Goal: Navigation & Orientation: Understand site structure

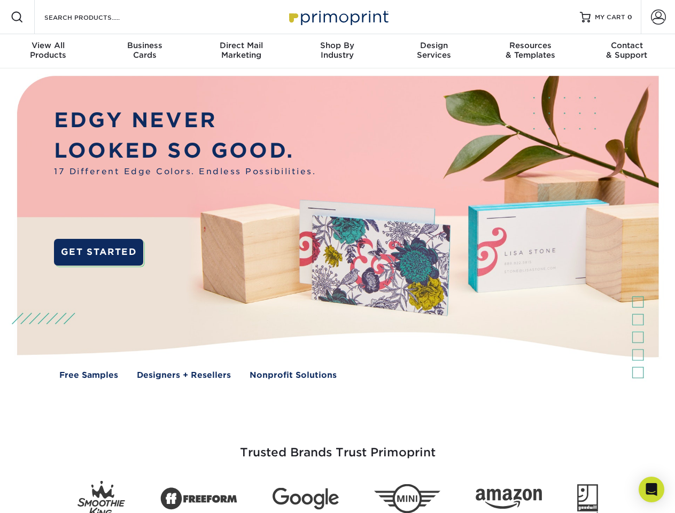
click at [337, 256] on img at bounding box center [337, 235] width 668 height 334
click at [17, 17] on span at bounding box center [17, 17] width 13 height 13
click at [658, 17] on span at bounding box center [658, 17] width 15 height 15
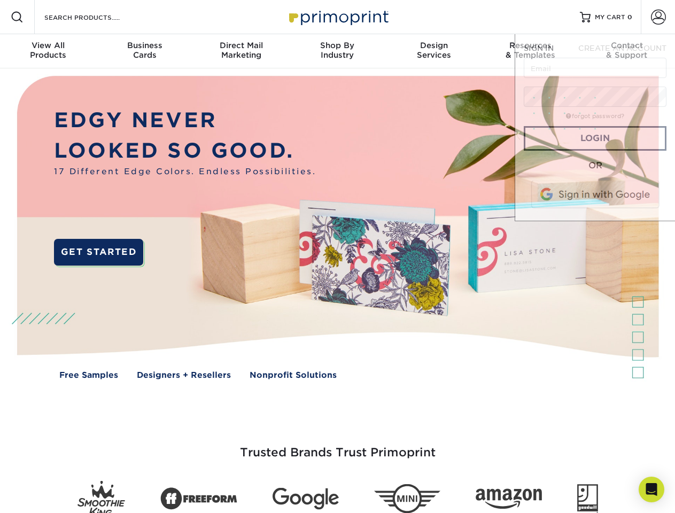
click at [48, 51] on div "View All Products" at bounding box center [48, 50] width 96 height 19
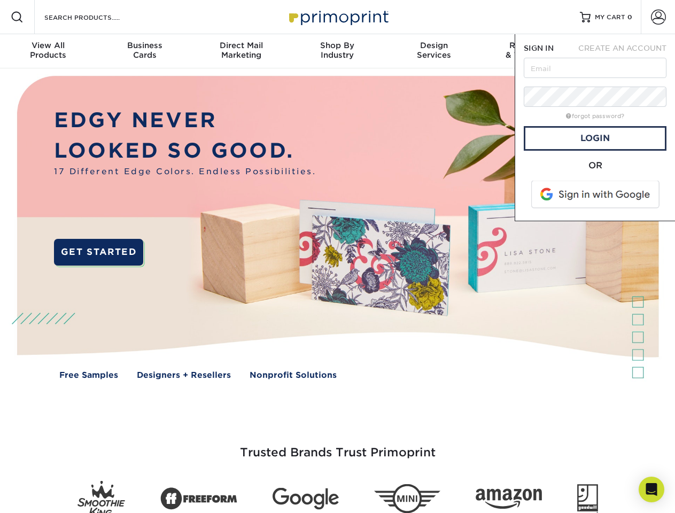
click at [144, 51] on div "Business Cards" at bounding box center [144, 50] width 96 height 19
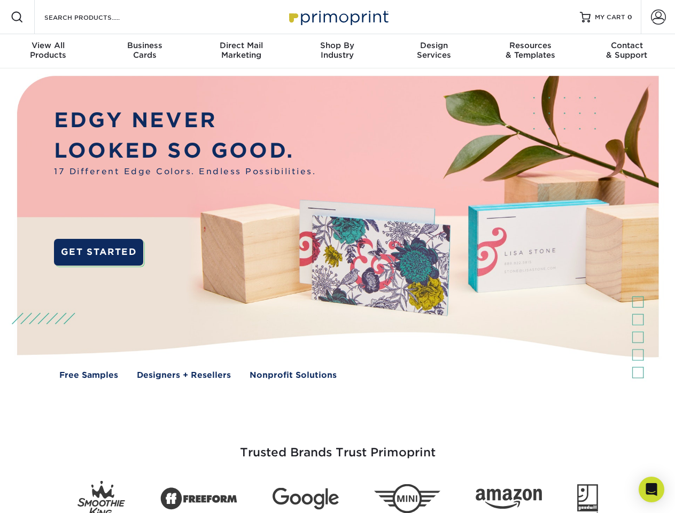
click at [241, 51] on div "Direct Mail Marketing" at bounding box center [241, 50] width 96 height 19
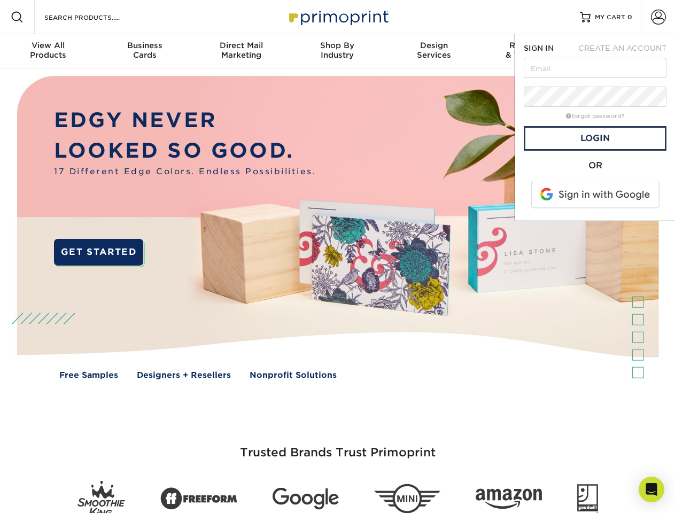
click at [337, 51] on div "Shop By Industry" at bounding box center [337, 50] width 96 height 19
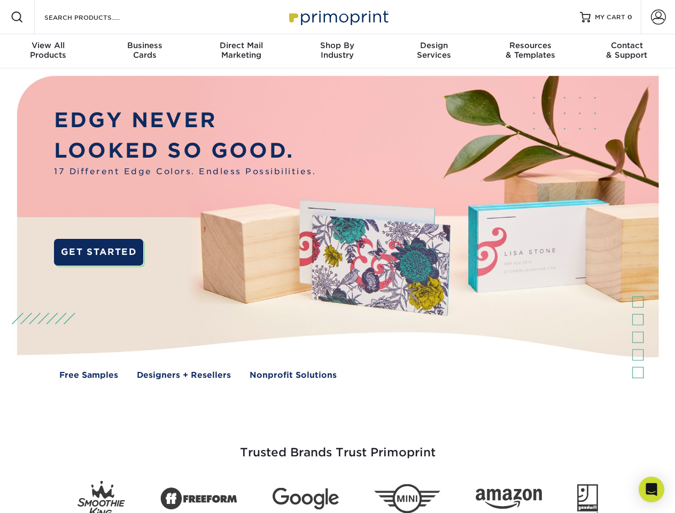
click at [434, 51] on div "Design Services" at bounding box center [434, 50] width 96 height 19
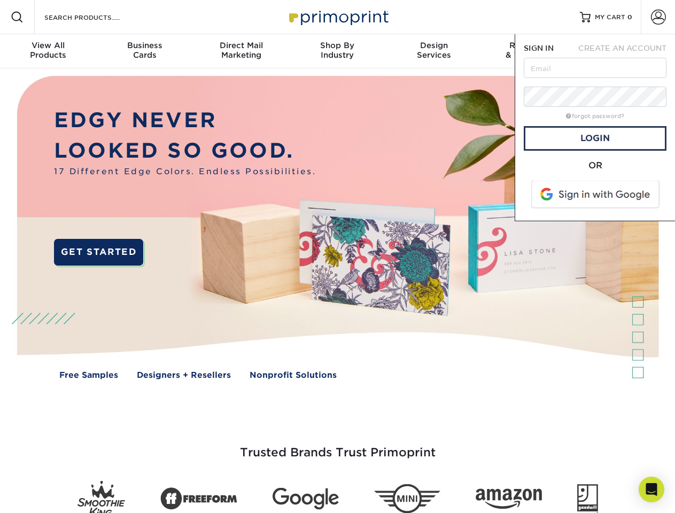
click at [530, 51] on span "SIGN IN" at bounding box center [539, 48] width 30 height 9
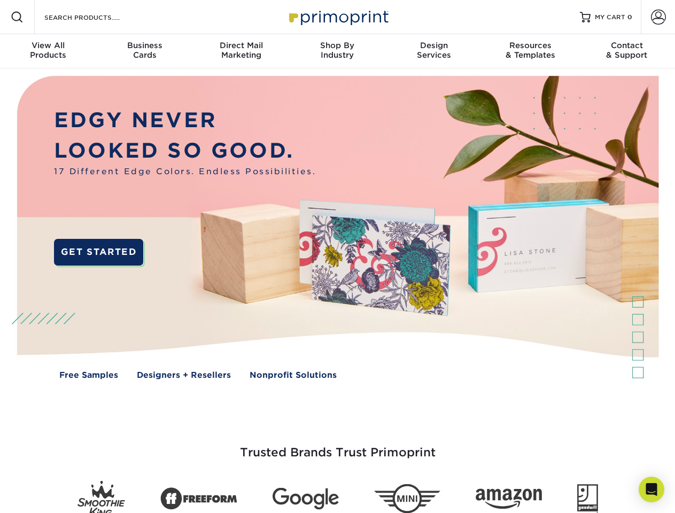
click at [627, 51] on div "Contact & Support" at bounding box center [627, 50] width 96 height 19
